Goal: Check status: Check status

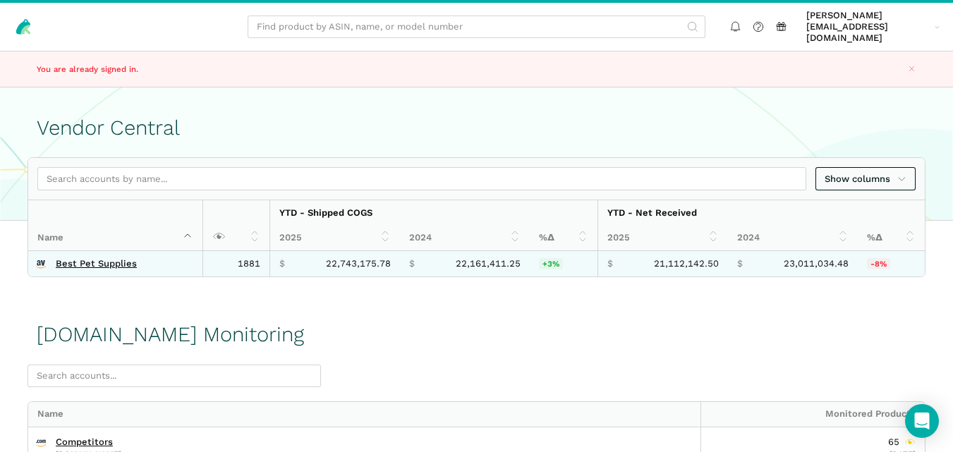
click at [114, 260] on td "Best Pet Supplies" at bounding box center [115, 263] width 174 height 25
click at [114, 258] on link "Best Pet Supplies" at bounding box center [96, 263] width 81 height 11
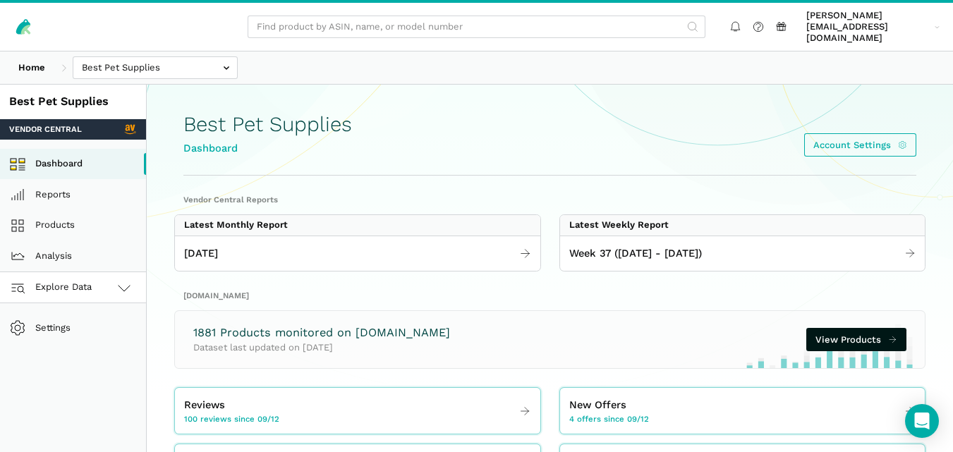
click at [104, 276] on link "Explore Data" at bounding box center [73, 287] width 146 height 31
click at [78, 334] on link "[DOMAIN_NAME]" at bounding box center [73, 349] width 146 height 31
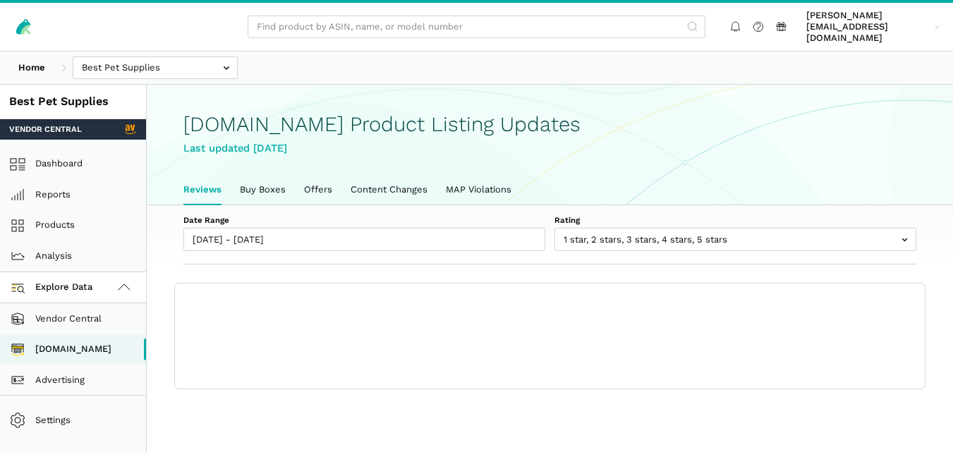
scroll to position [5, 0]
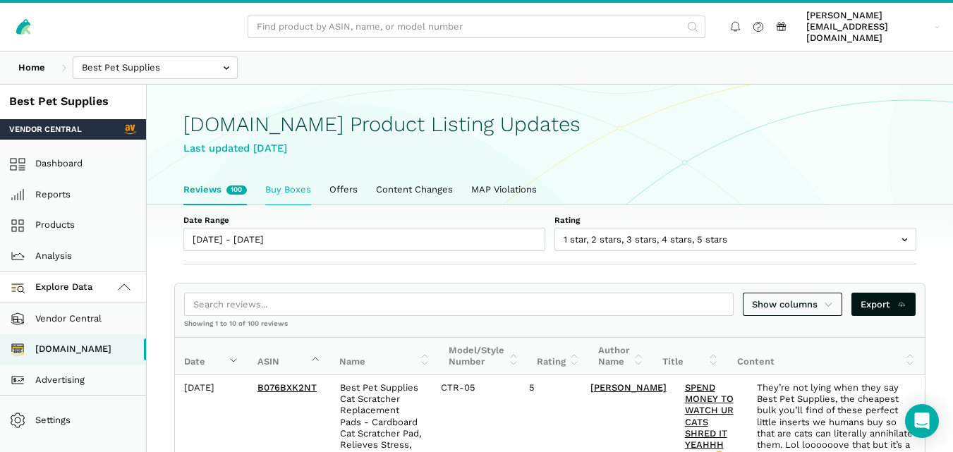
click at [300, 175] on link "Buy Boxes" at bounding box center [288, 190] width 64 height 30
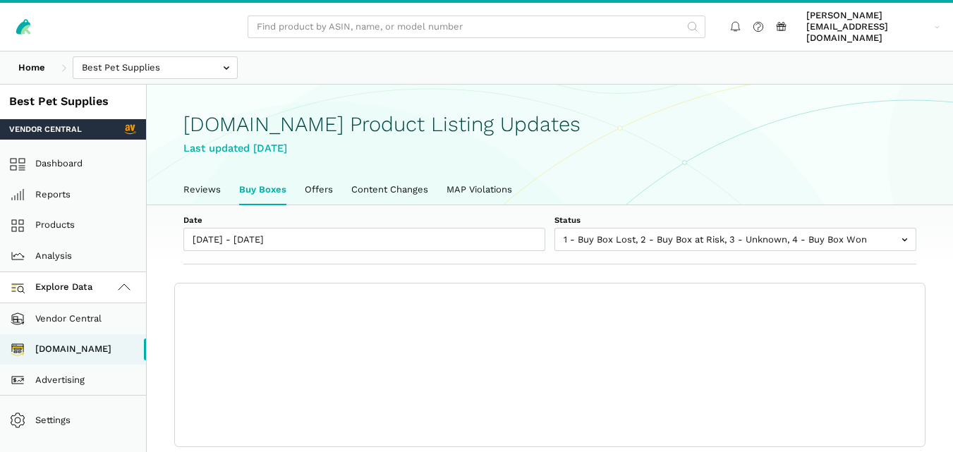
scroll to position [5, 0]
click at [203, 186] on link "Reviews" at bounding box center [202, 190] width 56 height 30
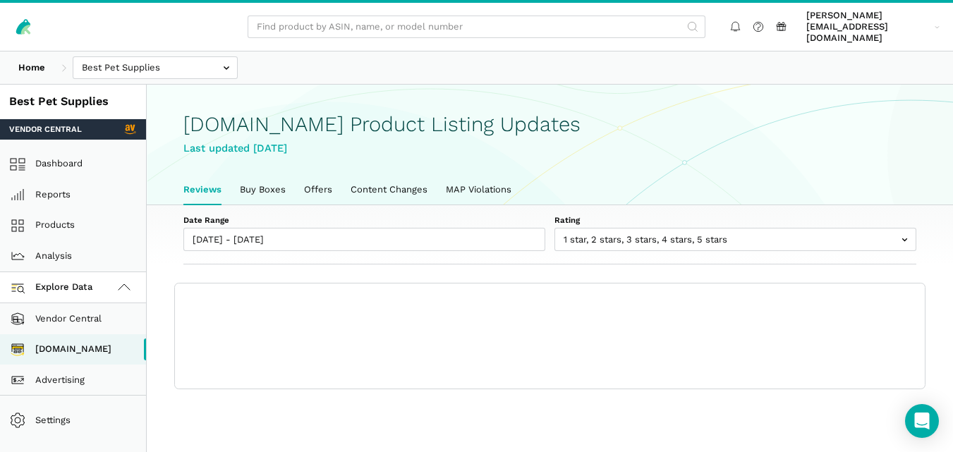
scroll to position [5, 0]
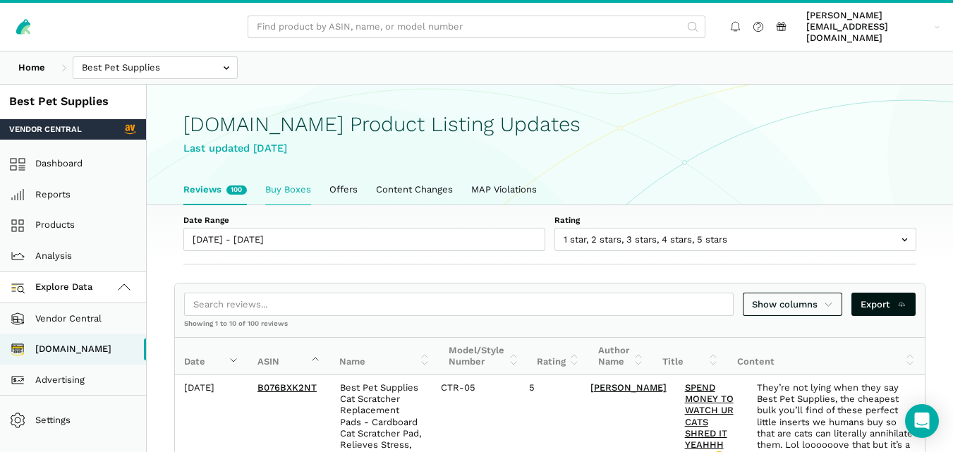
click at [273, 180] on link "Buy Boxes" at bounding box center [288, 190] width 64 height 30
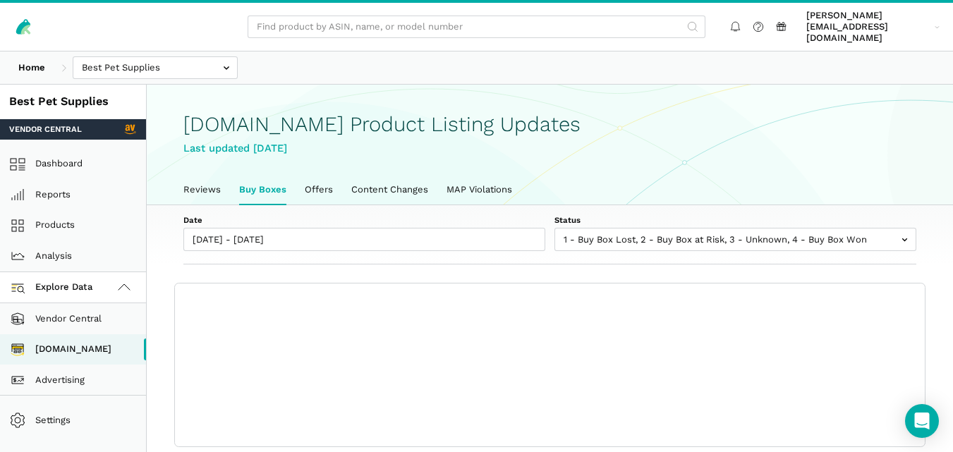
scroll to position [5, 0]
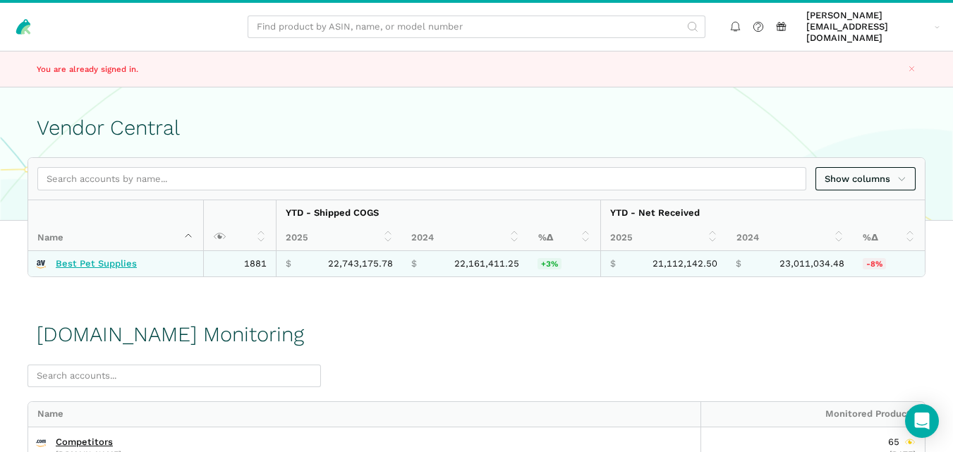
click at [124, 258] on link "Best Pet Supplies" at bounding box center [96, 263] width 81 height 11
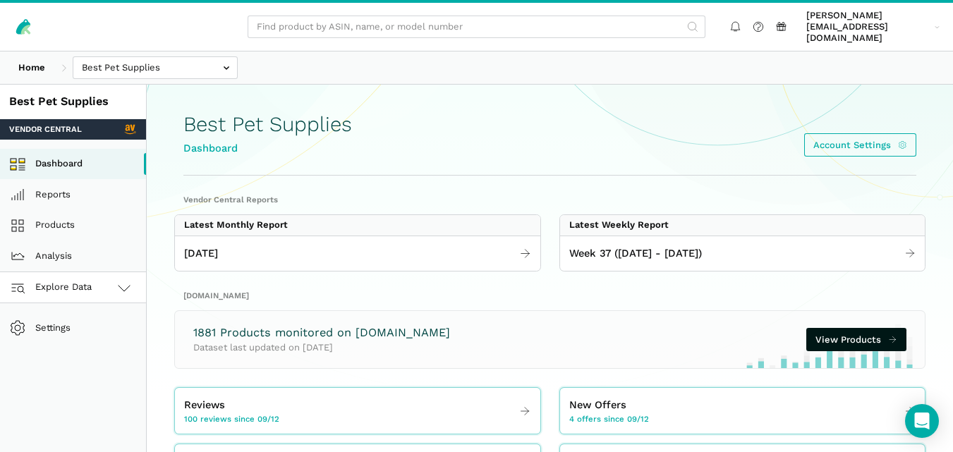
click at [95, 272] on link "Explore Data" at bounding box center [73, 287] width 146 height 31
click at [98, 334] on link "[DOMAIN_NAME]" at bounding box center [73, 349] width 146 height 31
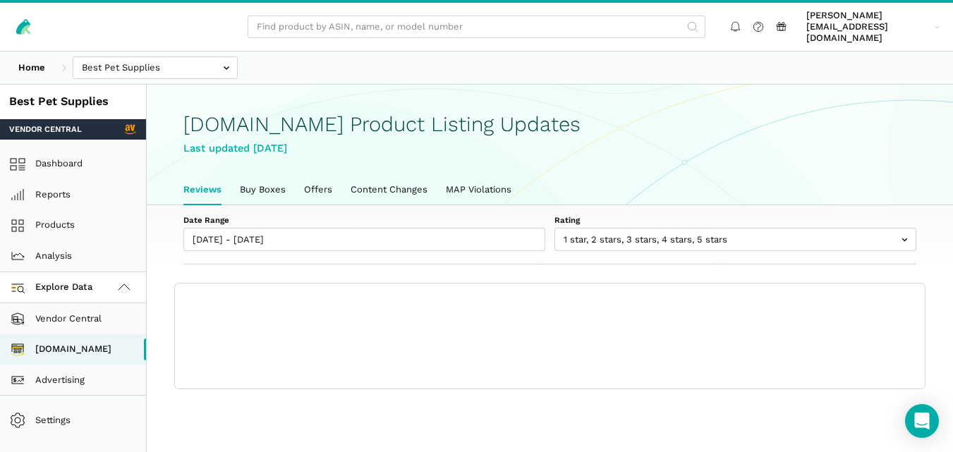
scroll to position [5, 0]
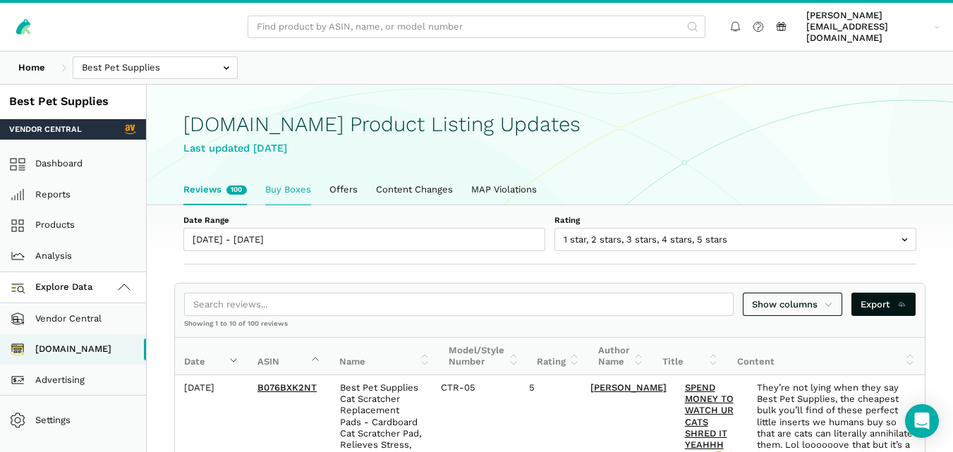
click at [296, 188] on link "Buy Boxes" at bounding box center [288, 190] width 64 height 30
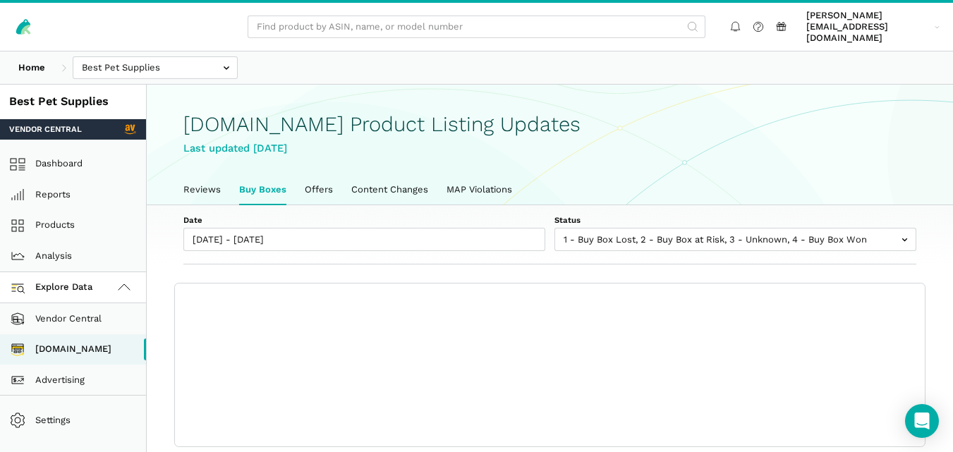
scroll to position [5, 0]
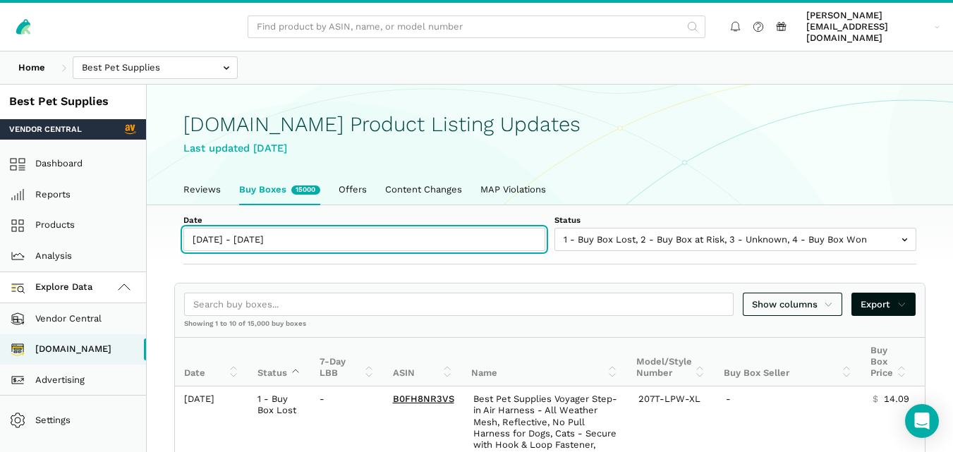
type input "09/12/2025"
type input "09/19/2025"
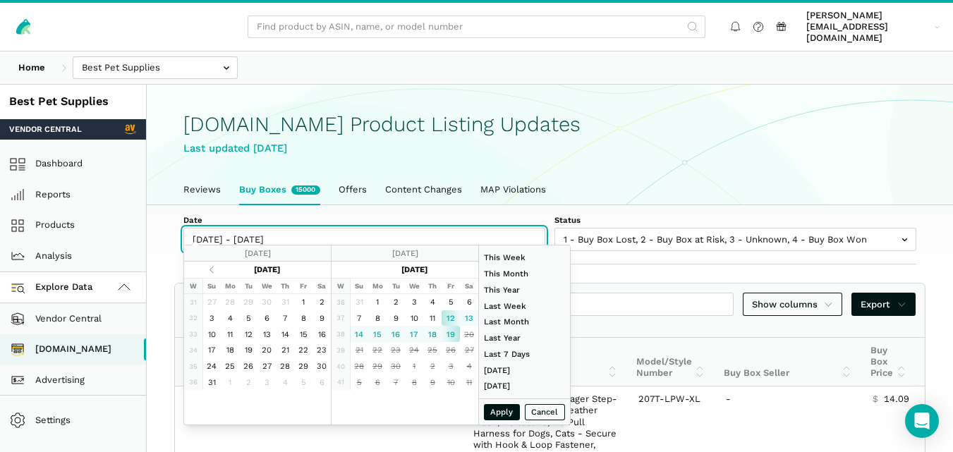
click at [284, 235] on input "[DATE] - [DATE]" at bounding box center [364, 239] width 362 height 23
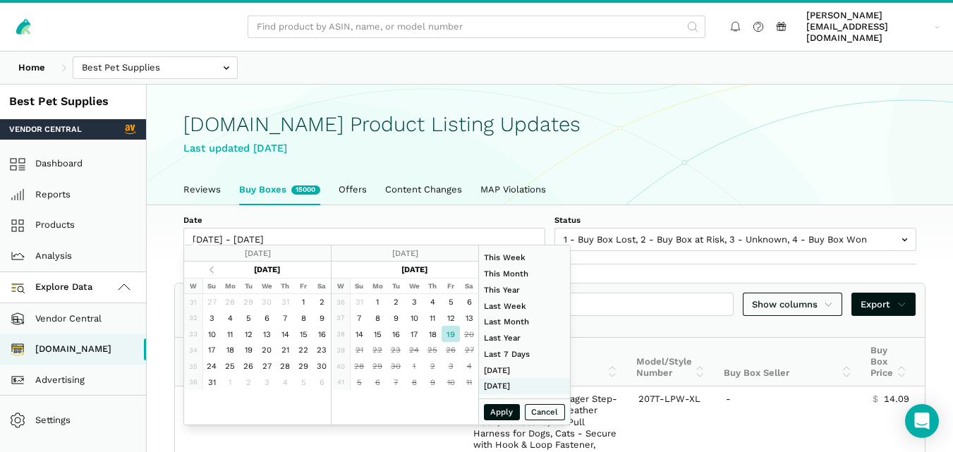
type input "08/31/2025"
type input "09/06/2025"
type input "07/01/2025"
type input "07/31/2025"
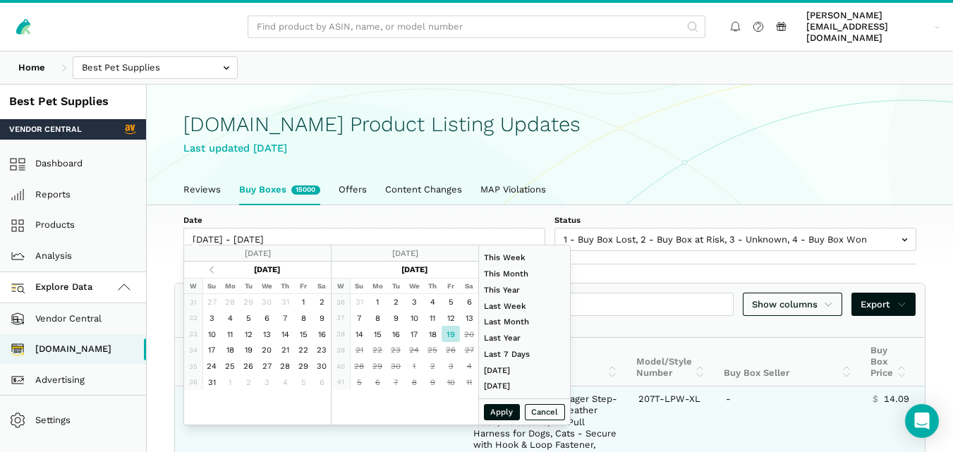
type input "09/19/2025"
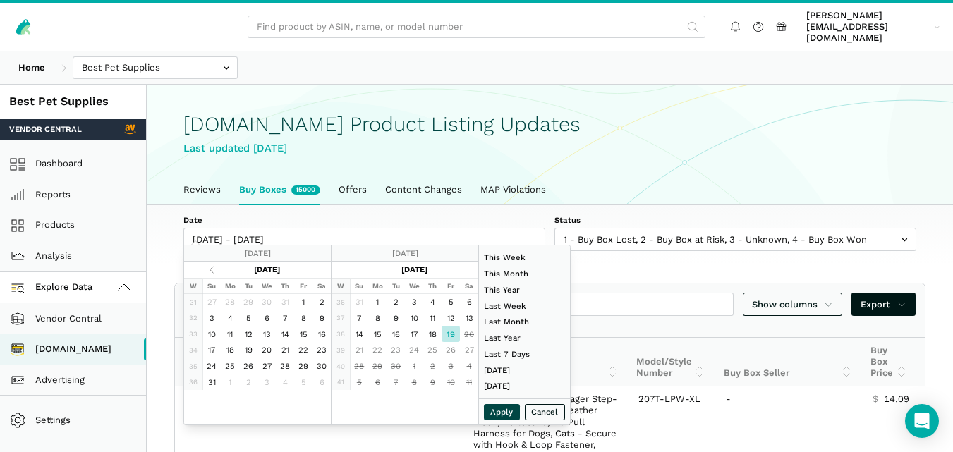
click at [495, 418] on button "Apply" at bounding box center [502, 412] width 37 height 16
type input "09/19/2025 - 09/19/2025"
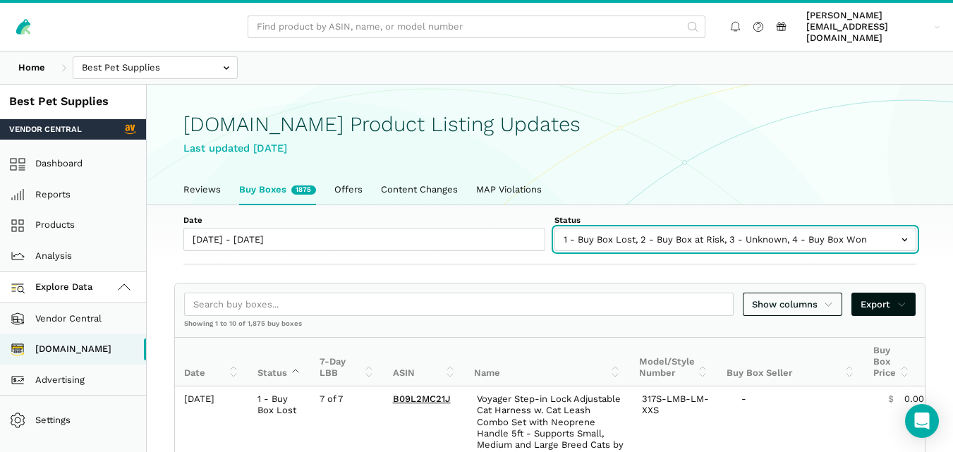
click at [648, 228] on input "text" at bounding box center [736, 239] width 362 height 23
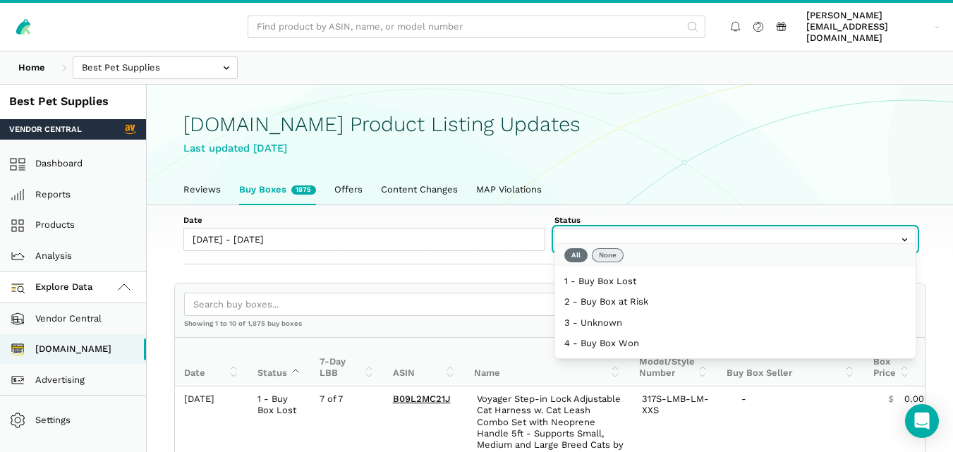
click at [618, 260] on button "None" at bounding box center [608, 255] width 32 height 14
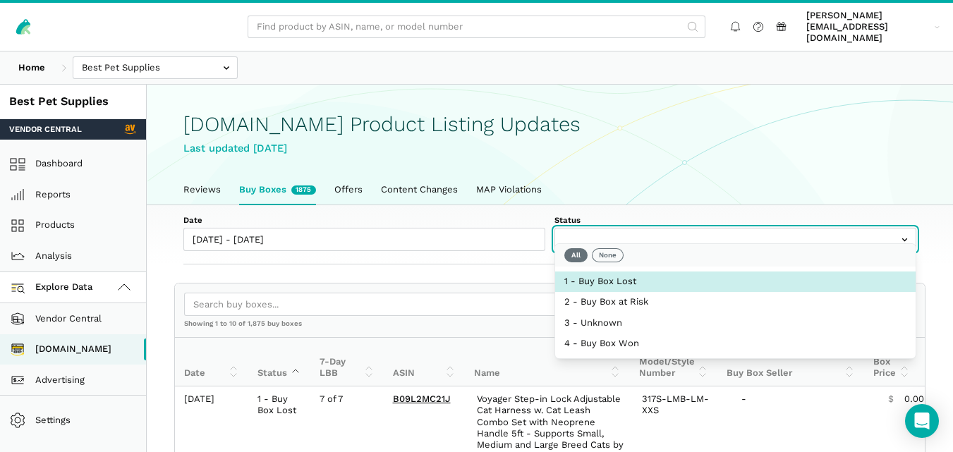
select select "1 - Buy Box Lost"
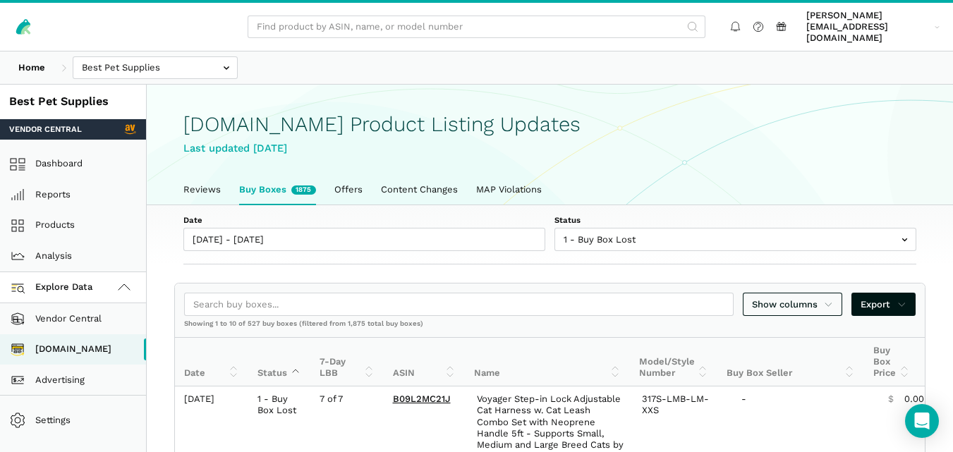
click at [498, 306] on div "Show columns Export" at bounding box center [550, 305] width 750 height 42
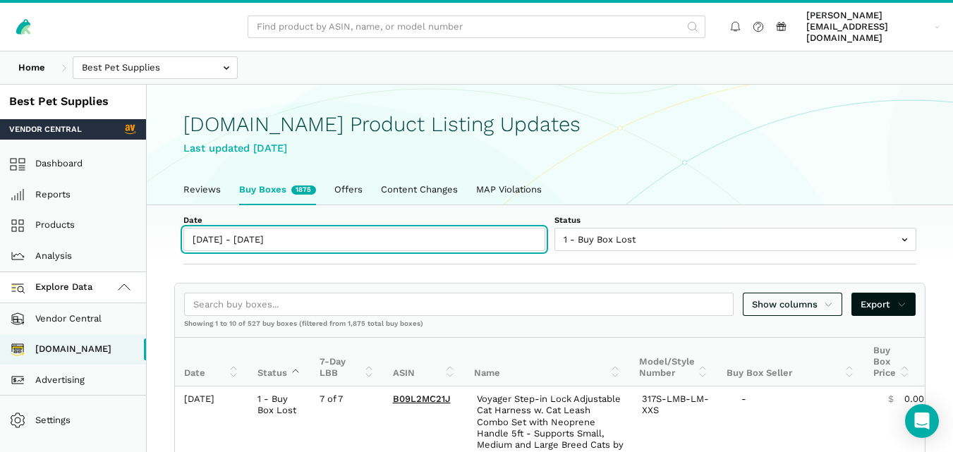
click at [263, 231] on input "09/19/2025 - 09/19/2025" at bounding box center [364, 239] width 362 height 23
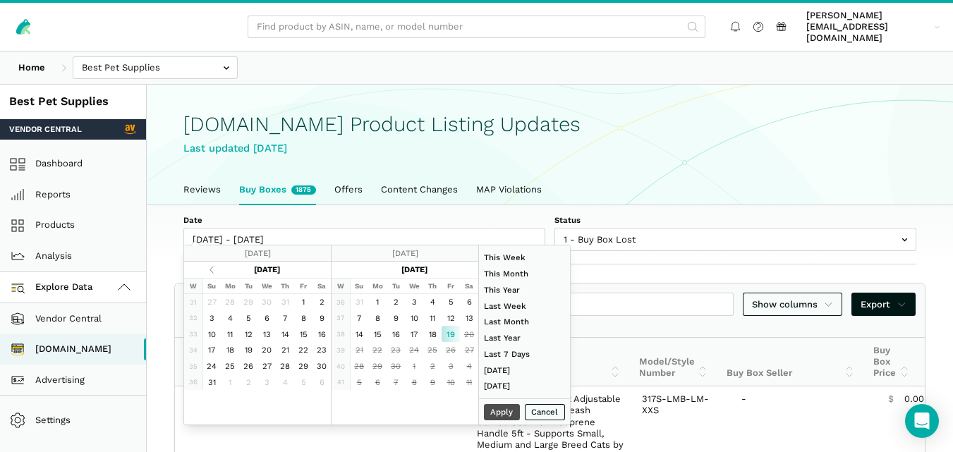
click at [491, 409] on div "Apply Cancel" at bounding box center [524, 412] width 91 height 26
type input "[DATE]"
type input "08/31/2025"
type input "09/06/2025"
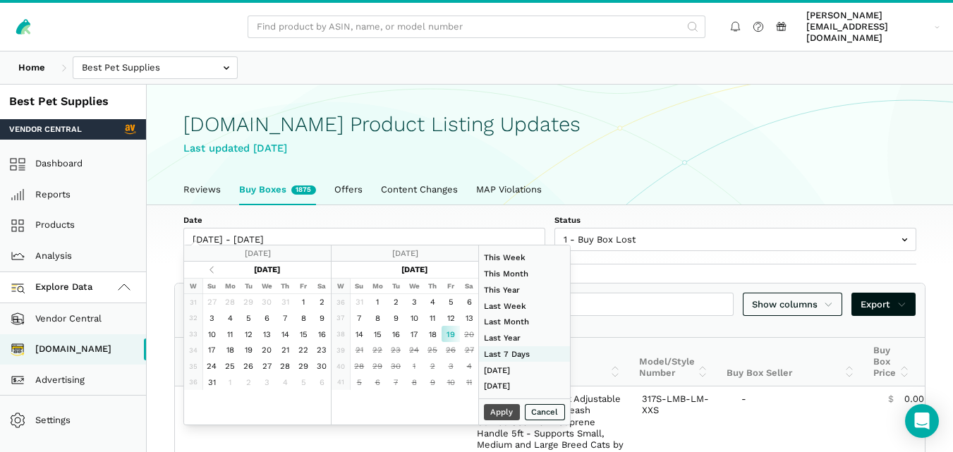
type input "09/13/2025"
type input "09/19/2025"
type input "08/31/2025"
type input "09/06/2025"
type input "09/19/2025"
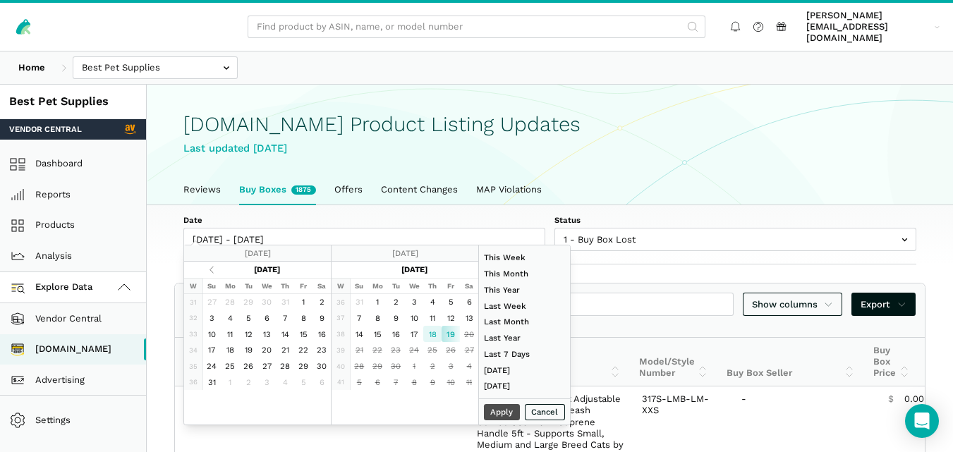
type input "09/18/2025"
type input "09/19/2025"
click at [490, 409] on div "Apply Cancel" at bounding box center [524, 412] width 91 height 26
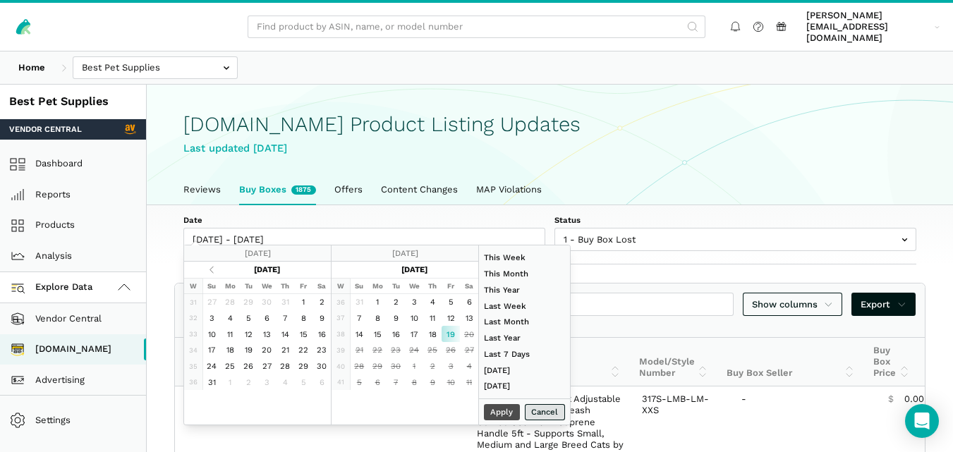
click at [536, 410] on button "Cancel" at bounding box center [545, 412] width 41 height 16
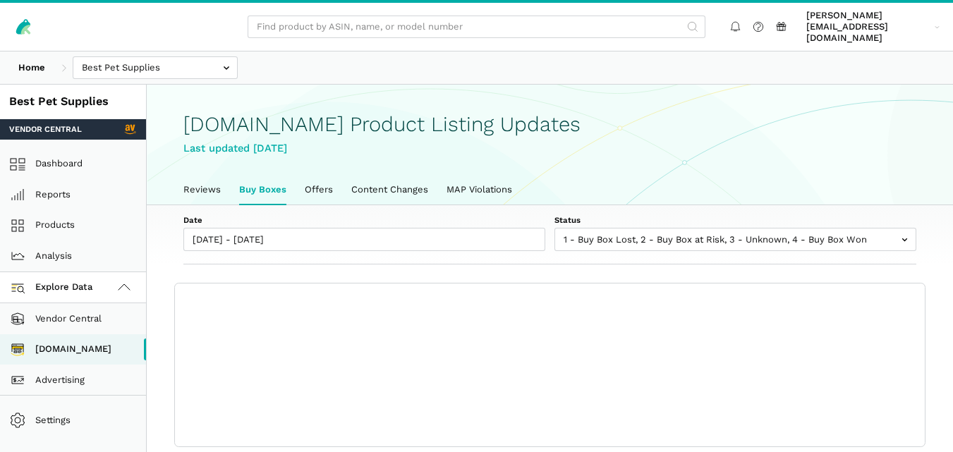
scroll to position [5, 0]
click at [521, 52] on div "Home Best Pet Supplies Competitors" at bounding box center [476, 68] width 953 height 32
click at [203, 180] on link "Reviews" at bounding box center [202, 190] width 56 height 30
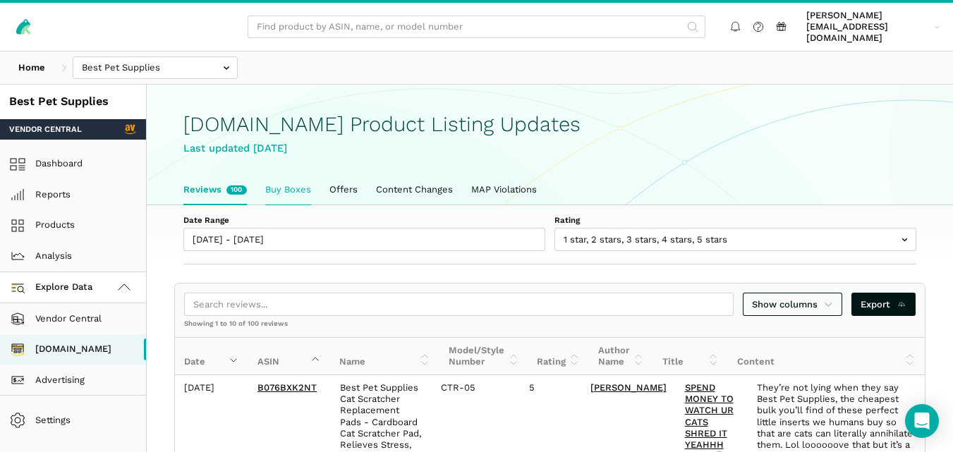
click at [289, 175] on link "Buy Boxes" at bounding box center [288, 190] width 64 height 30
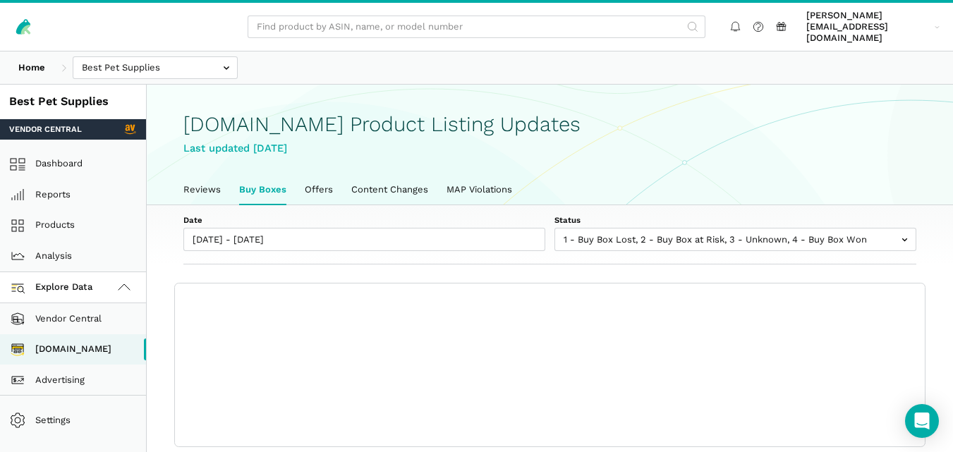
scroll to position [5, 0]
click at [613, 128] on div "[DOMAIN_NAME] Product Listing Updates Last updated [DATE]" at bounding box center [549, 130] width 733 height 90
click at [189, 181] on link "Reviews" at bounding box center [202, 190] width 56 height 30
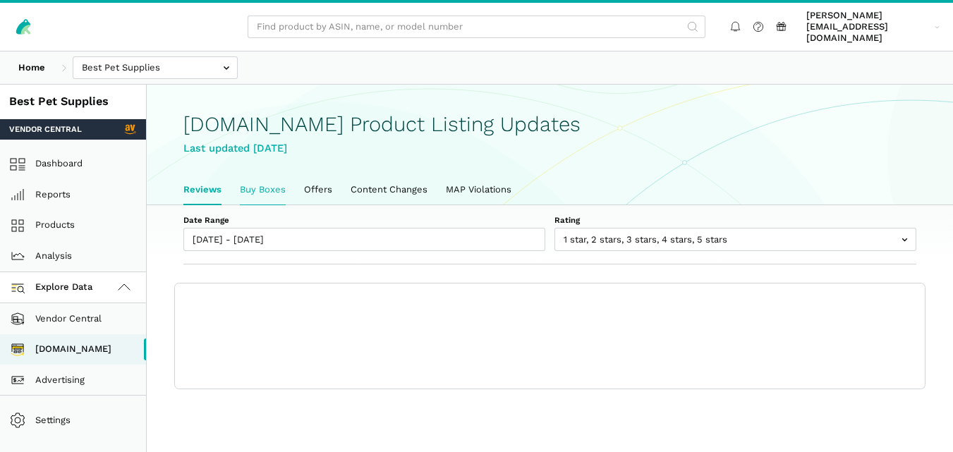
scroll to position [5, 0]
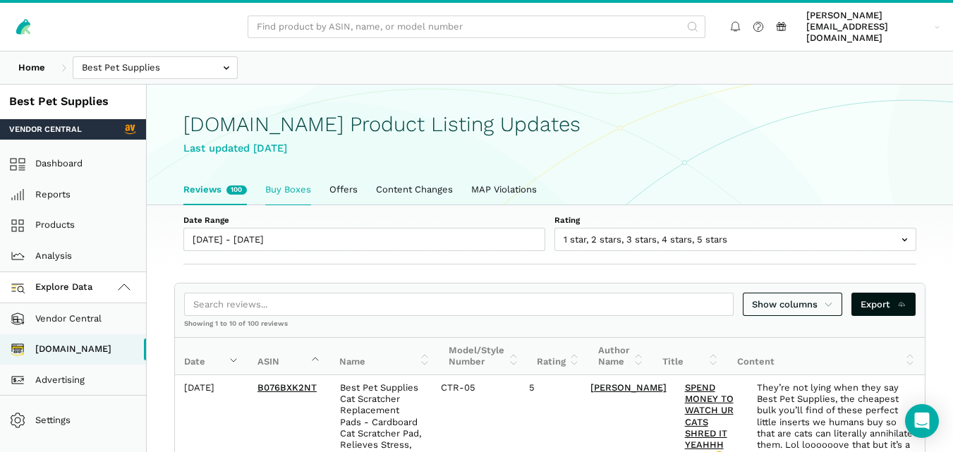
click at [271, 175] on link "Buy Boxes" at bounding box center [288, 190] width 64 height 30
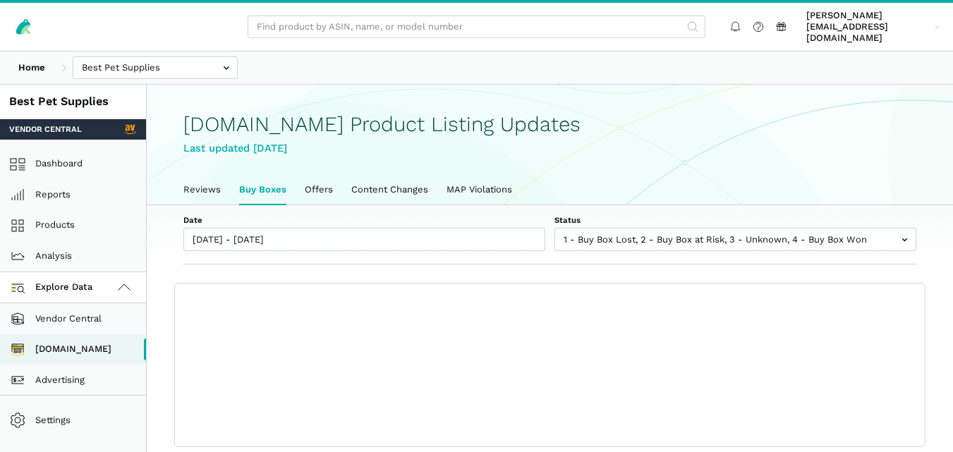
scroll to position [5, 0]
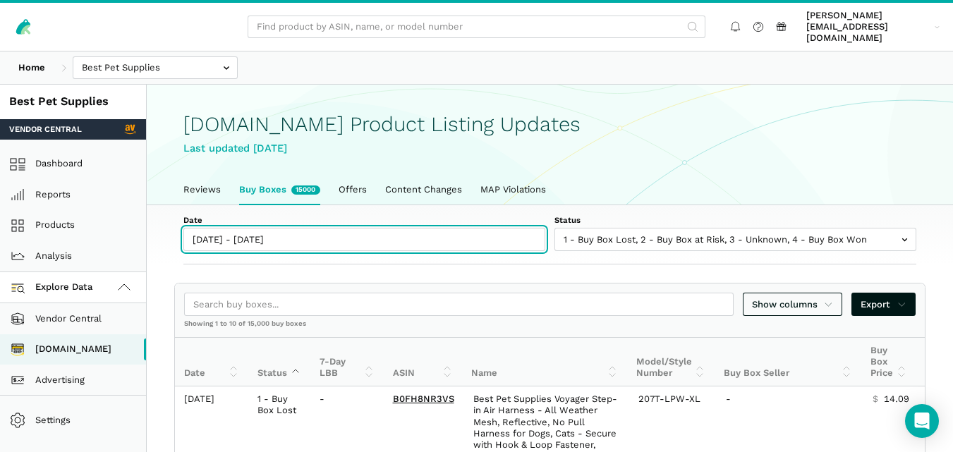
type input "09/12/2025"
type input "09/19/2025"
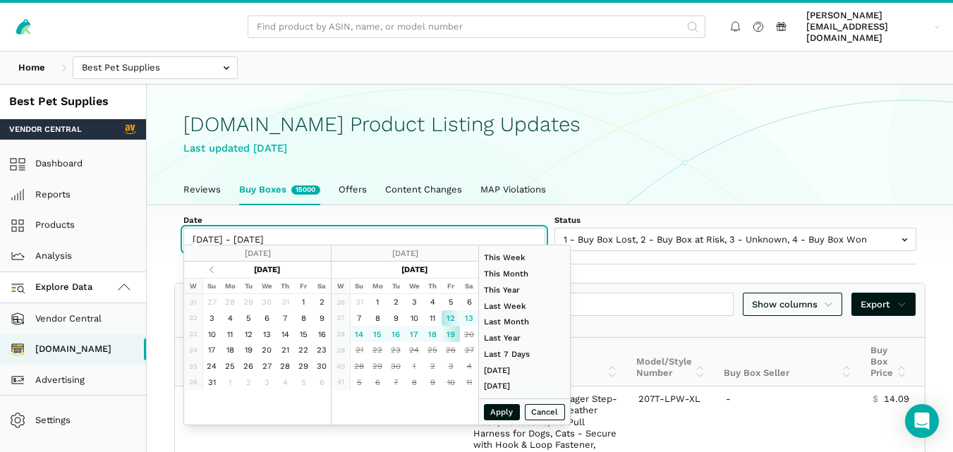
click at [262, 229] on input "[DATE] - [DATE]" at bounding box center [364, 239] width 362 height 23
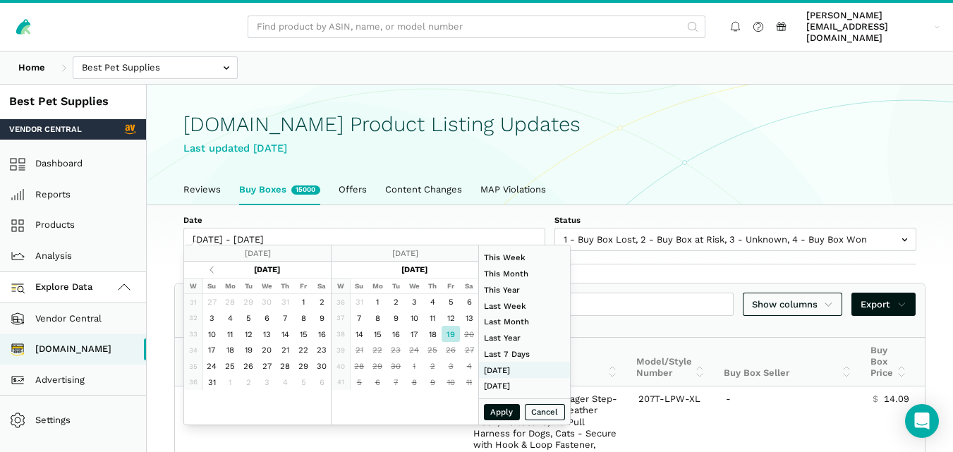
type input "08/31/2025"
type input "09/06/2025"
type input "07/01/2025"
type input "07/31/2025"
type input "09/19/2025"
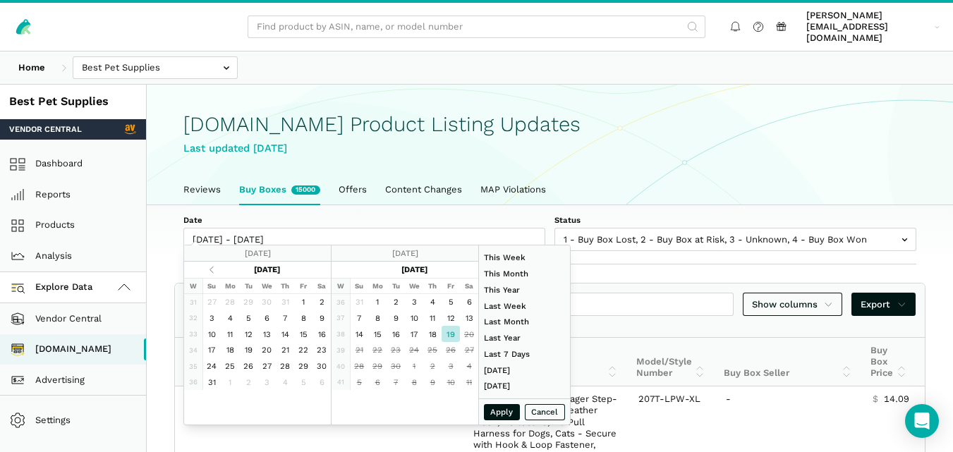
type input "09/19/2025"
click at [497, 413] on button "Apply" at bounding box center [502, 412] width 37 height 16
type input "09/19/2025 - 09/19/2025"
